Goal: Task Accomplishment & Management: Manage account settings

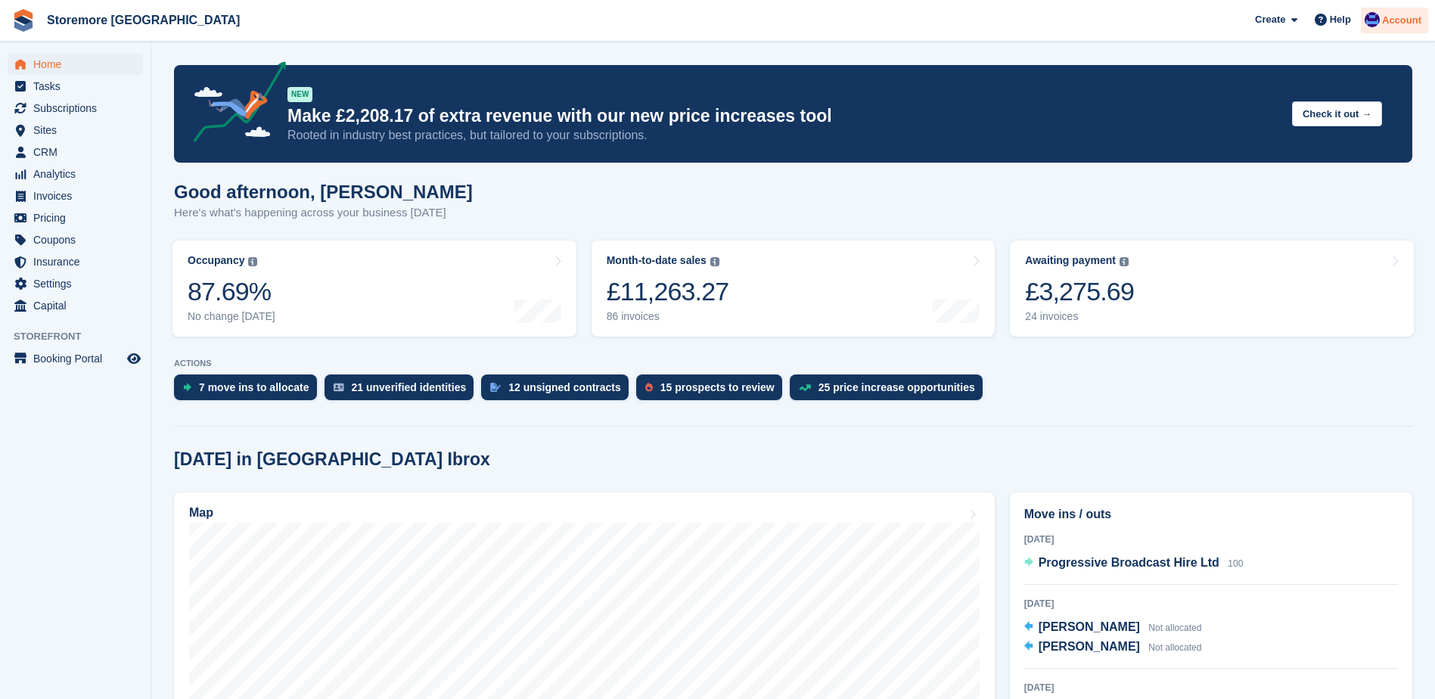
click at [1425, 29] on div "Account" at bounding box center [1394, 21] width 67 height 26
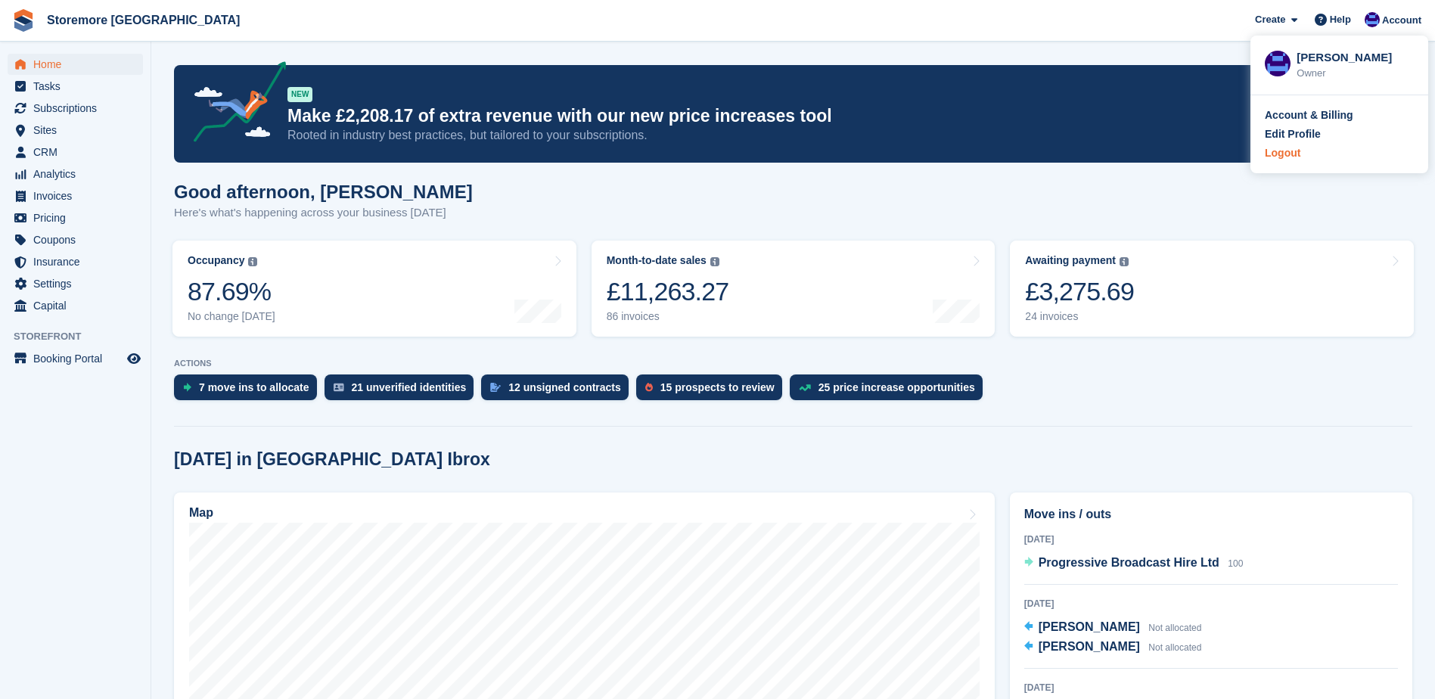
click at [1284, 157] on div "Logout" at bounding box center [1283, 153] width 36 height 16
